Goal: Check status: Check status

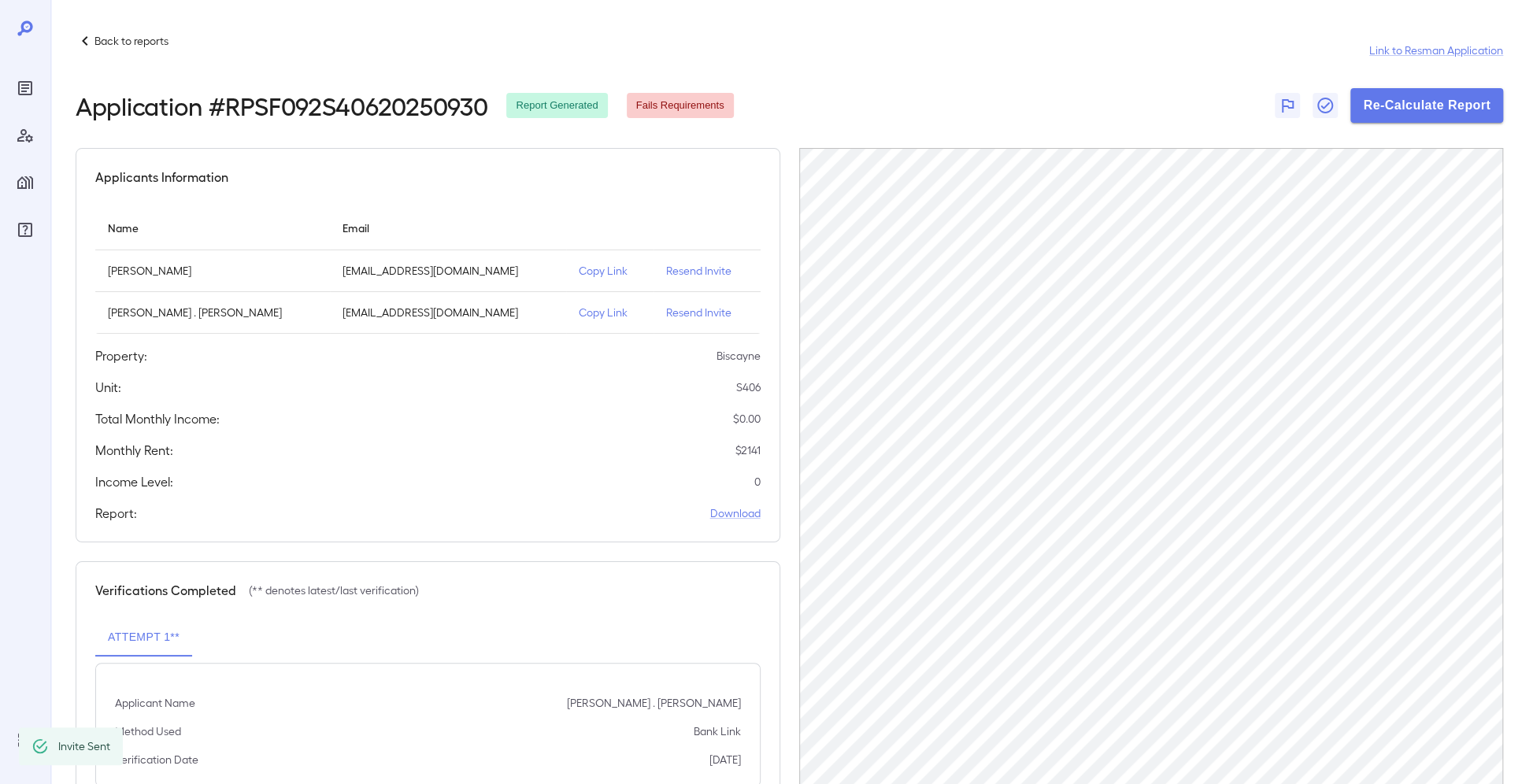
click at [10, 86] on div at bounding box center [25, 392] width 51 height 784
click at [19, 87] on icon "Reports" at bounding box center [25, 88] width 14 height 14
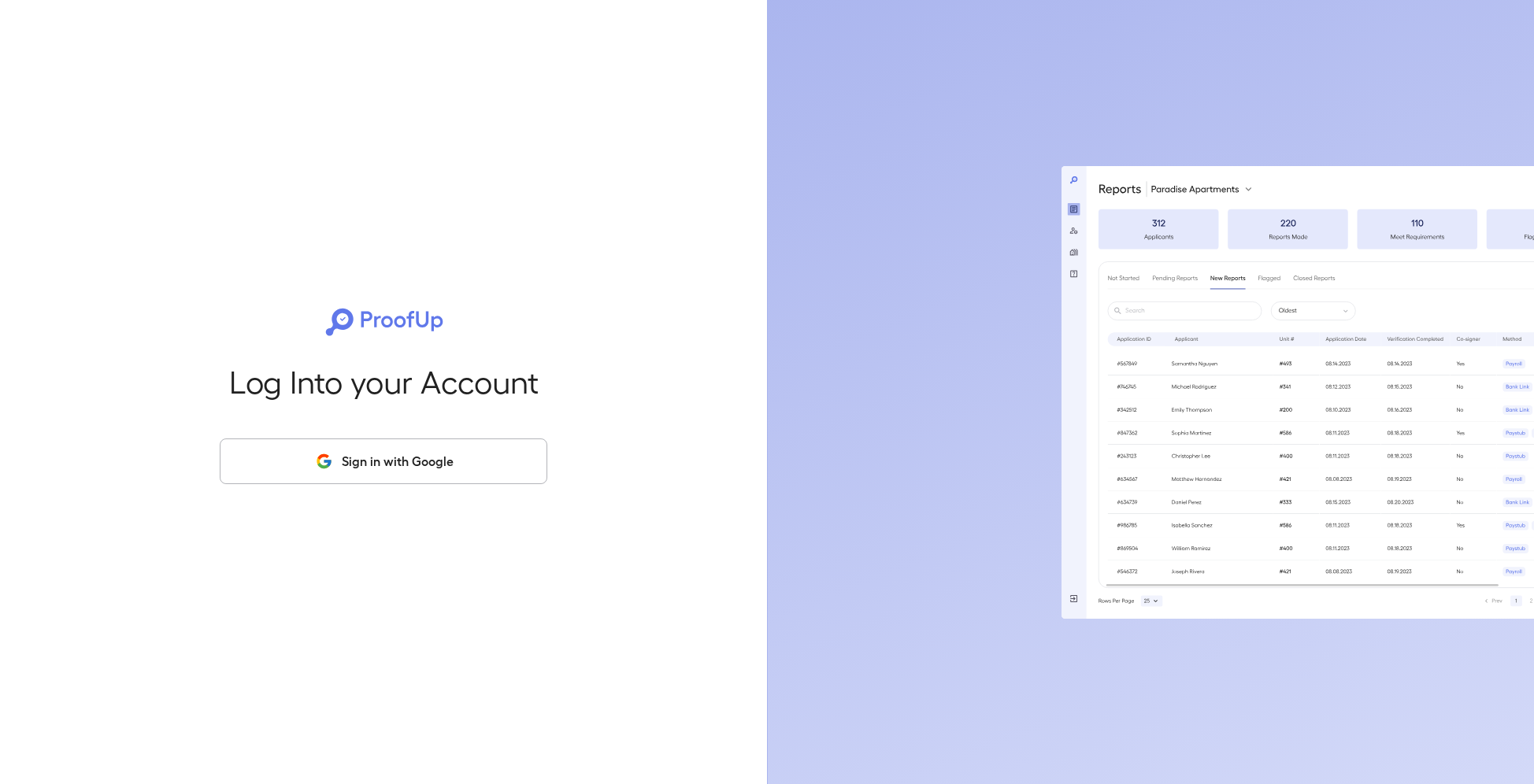
click at [427, 454] on button "Sign in with Google" at bounding box center [383, 461] width 327 height 46
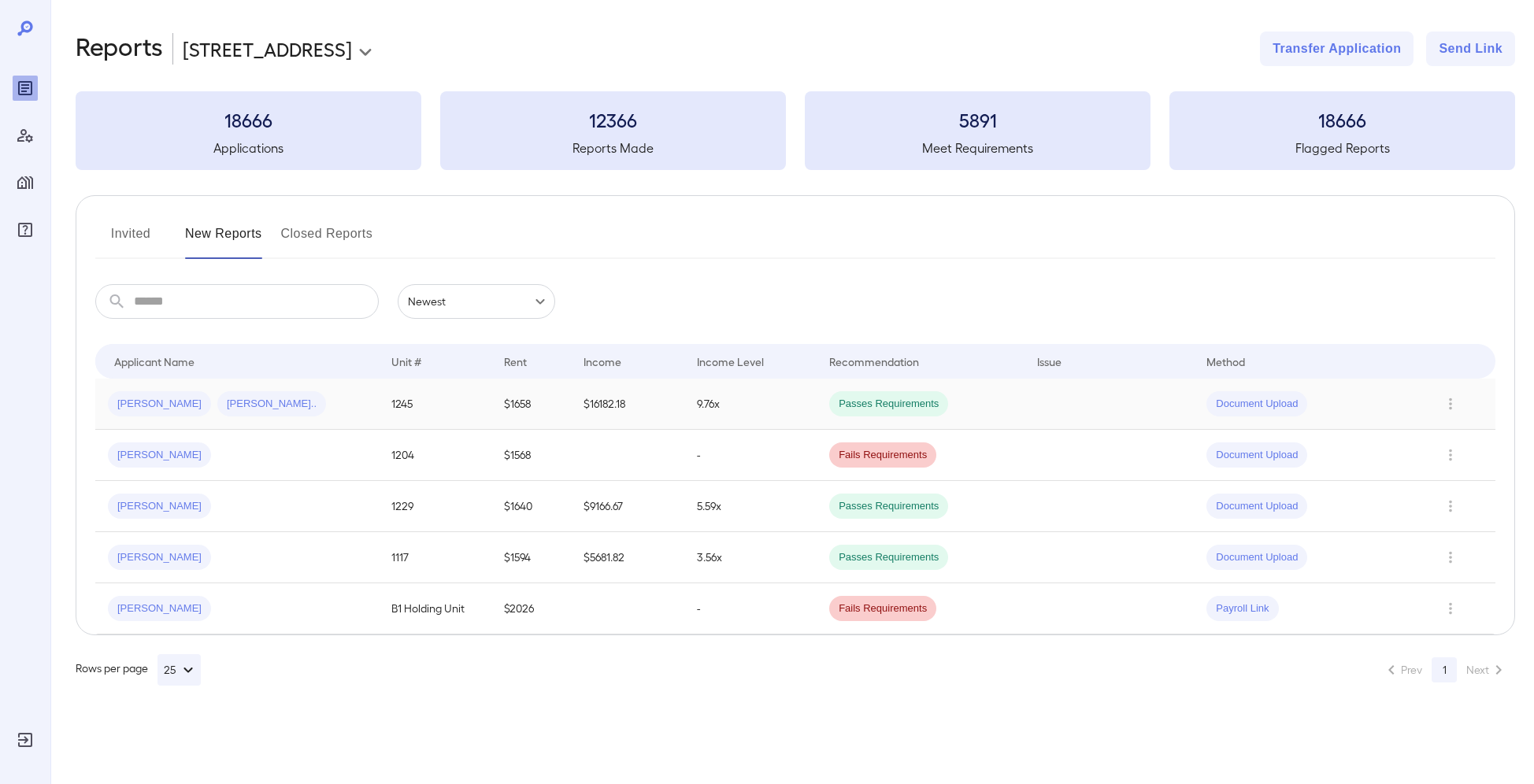
click at [281, 406] on div "Christopher C... Amber n..." at bounding box center [237, 404] width 258 height 25
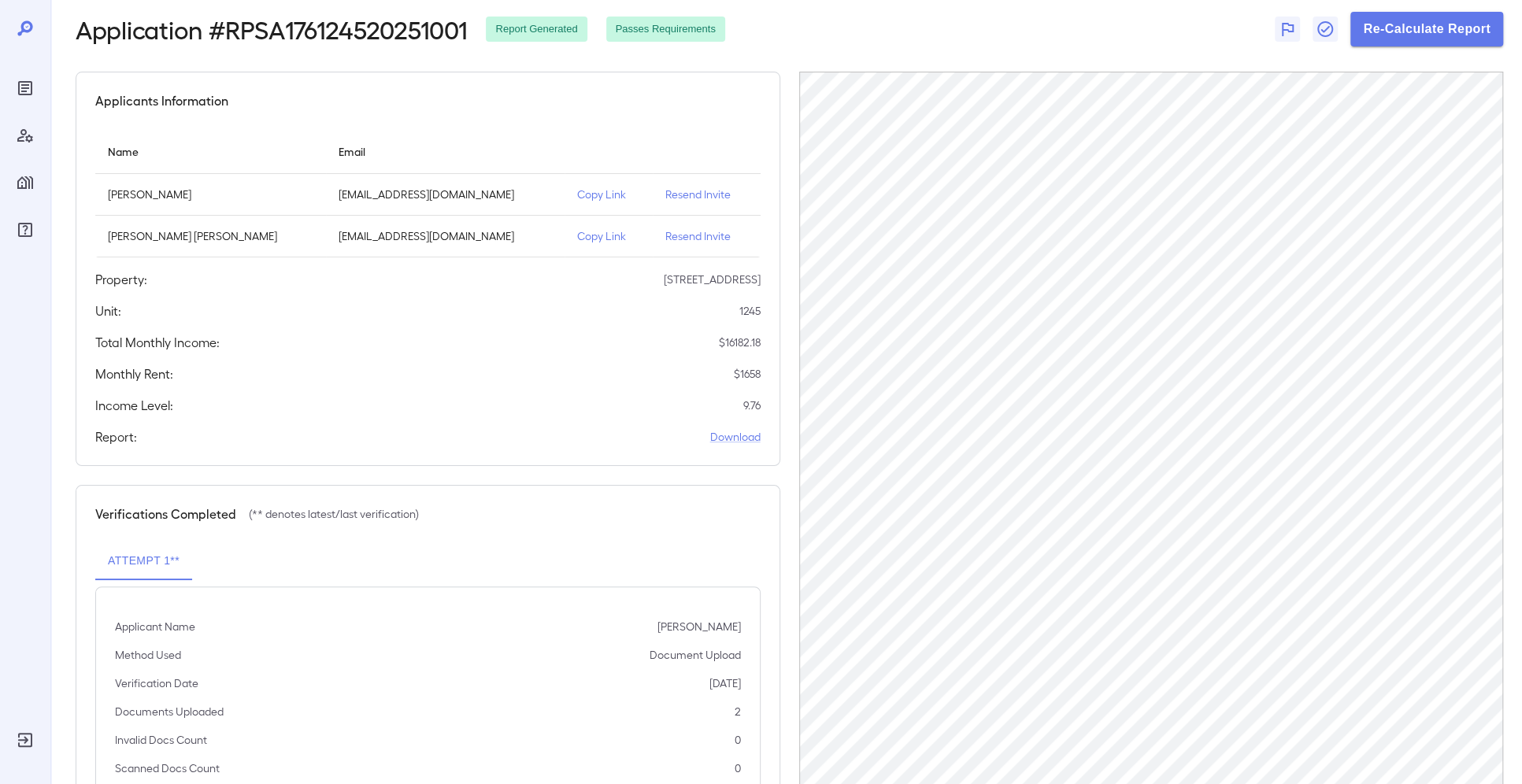
scroll to position [78, 0]
